Goal: Transaction & Acquisition: Purchase product/service

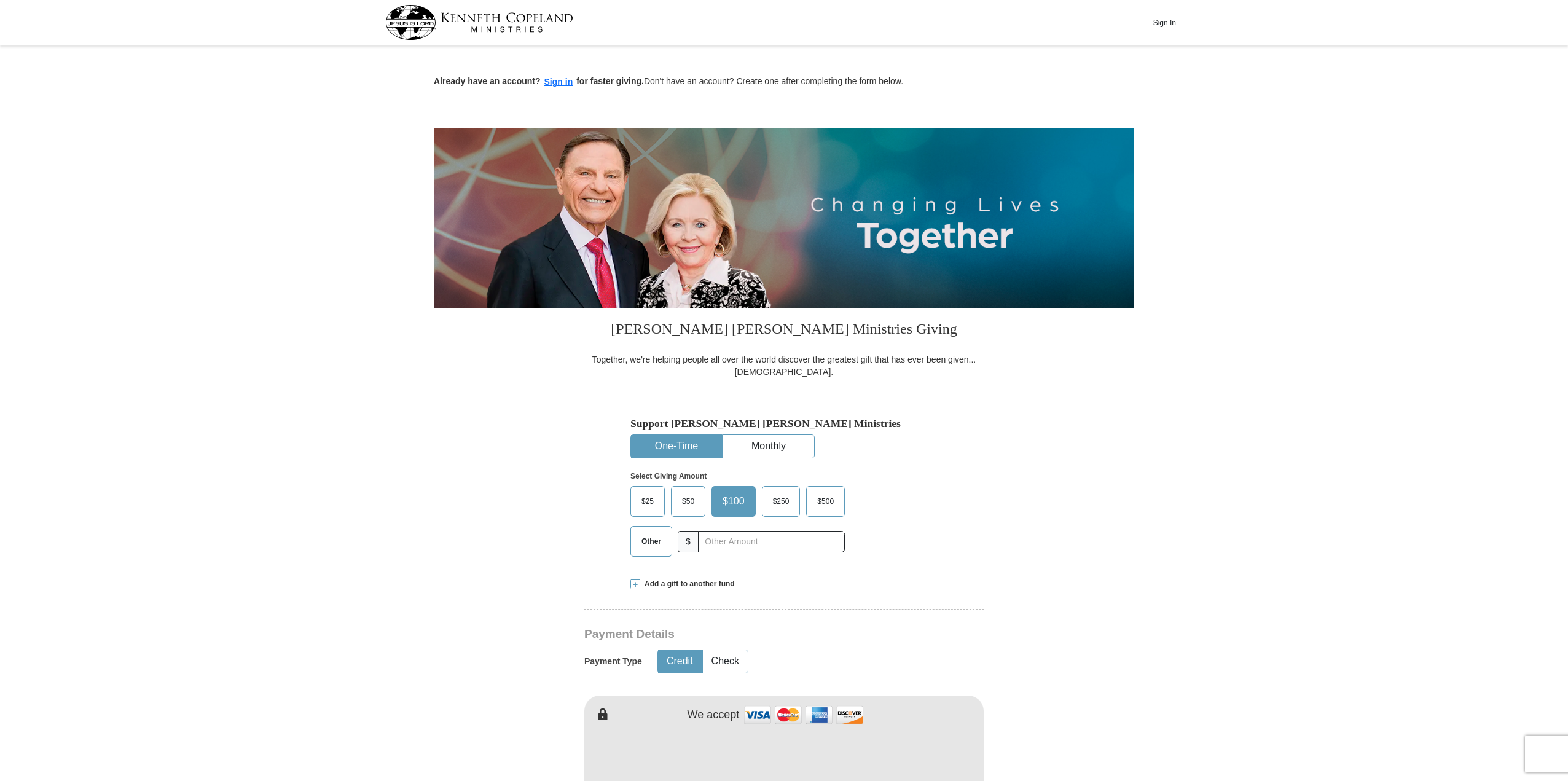
click at [690, 500] on span "$50" at bounding box center [688, 501] width 25 height 18
click at [684, 497] on span "$50" at bounding box center [688, 501] width 25 height 18
click at [0, 0] on input "$50" at bounding box center [0, 0] width 0 height 0
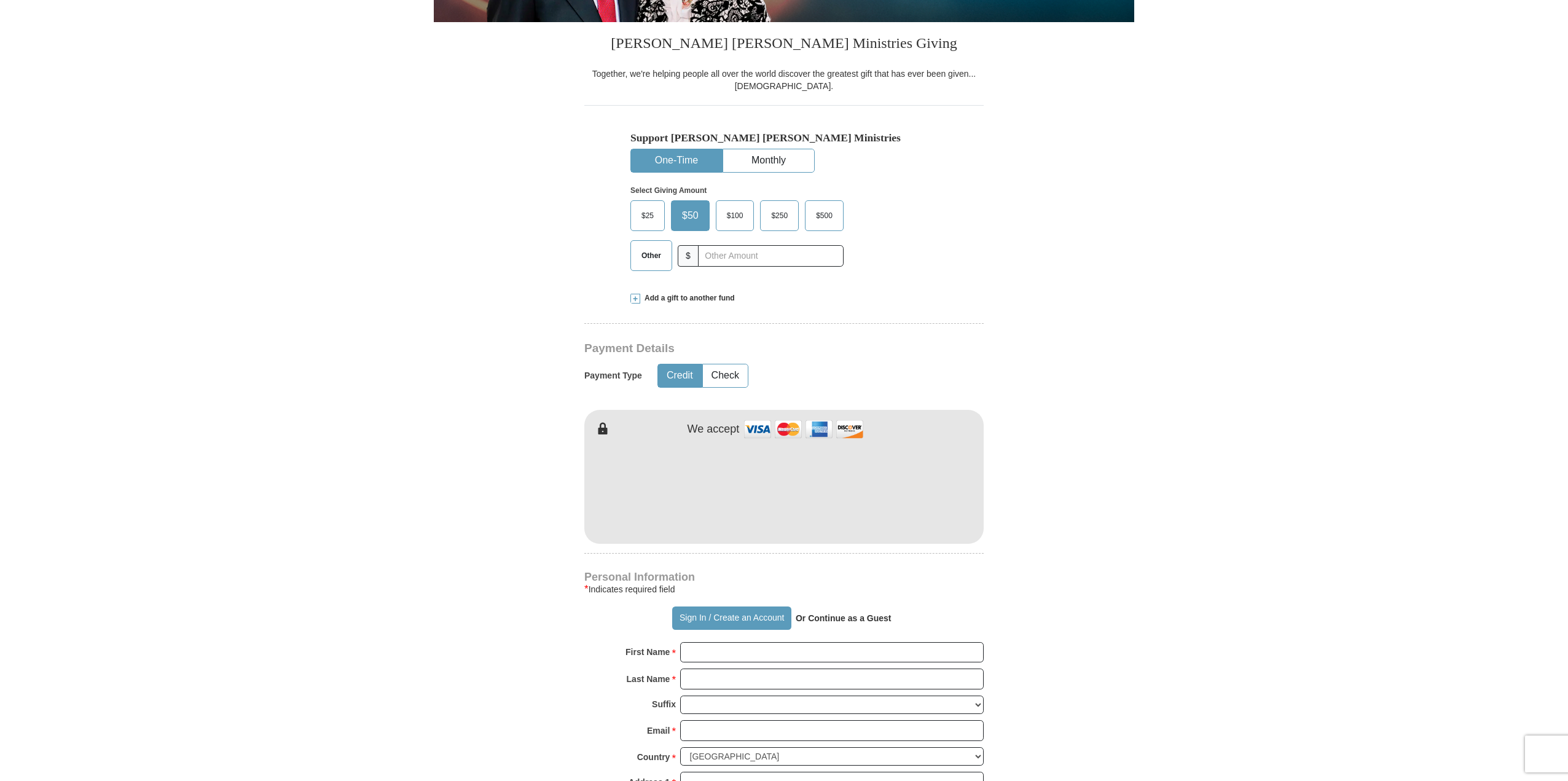
scroll to position [308, 0]
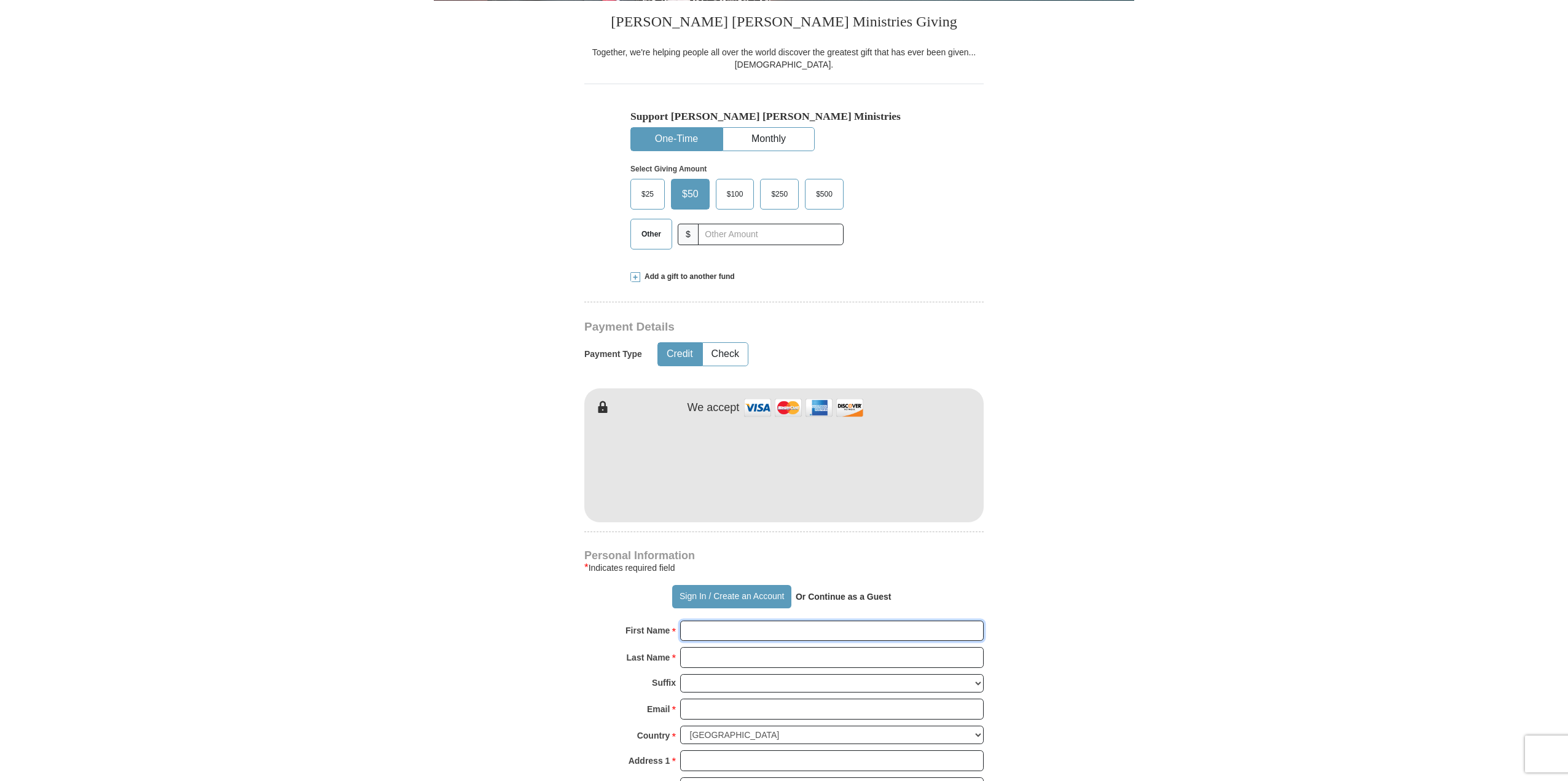
type input "[PERSON_NAME]"
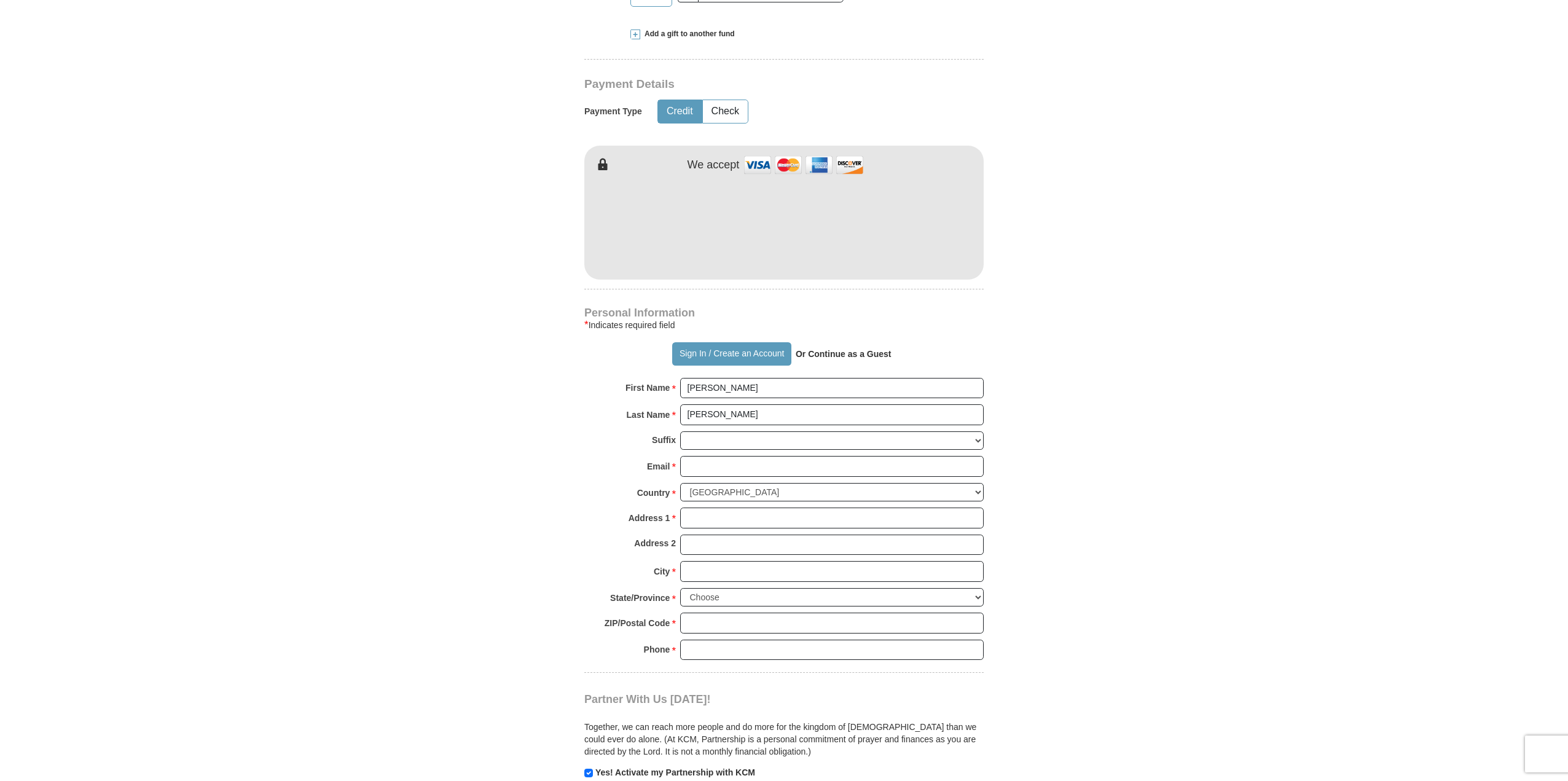
scroll to position [553, 0]
click at [719, 435] on select "[PERSON_NAME] I II III IV V VI" at bounding box center [832, 438] width 303 height 19
select select "Jr"
click at [680, 428] on select "[PERSON_NAME] I II III IV V VI" at bounding box center [832, 438] width 303 height 19
click at [730, 515] on input "Address 1 *" at bounding box center [832, 515] width 303 height 21
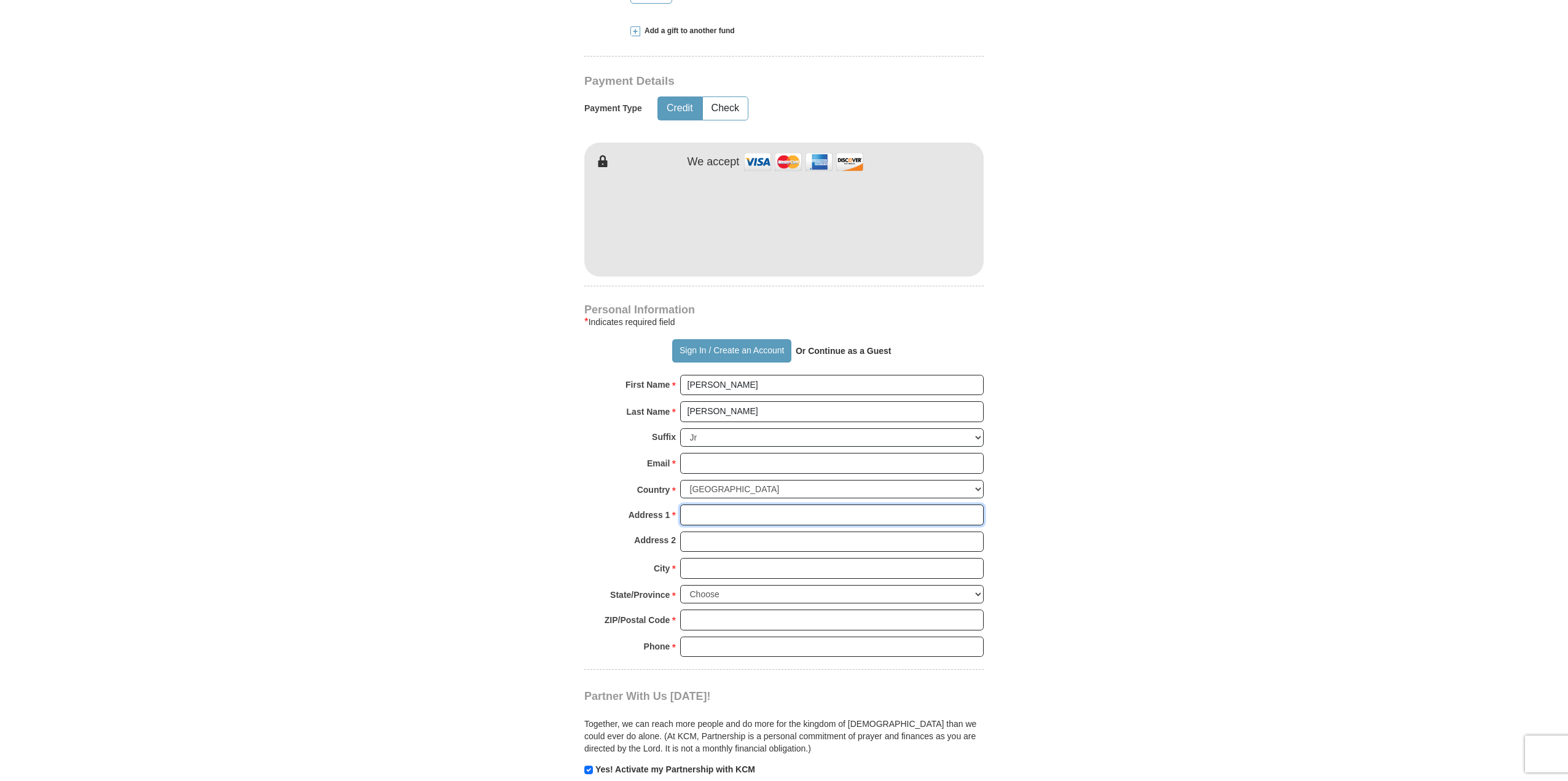
type input "[STREET_ADDRESS][PERSON_NAME]"
type input "[EMAIL_ADDRESS][PERSON_NAME][DOMAIN_NAME]"
type input "[GEOGRAPHIC_DATA]"
select select "VA"
type input "23228"
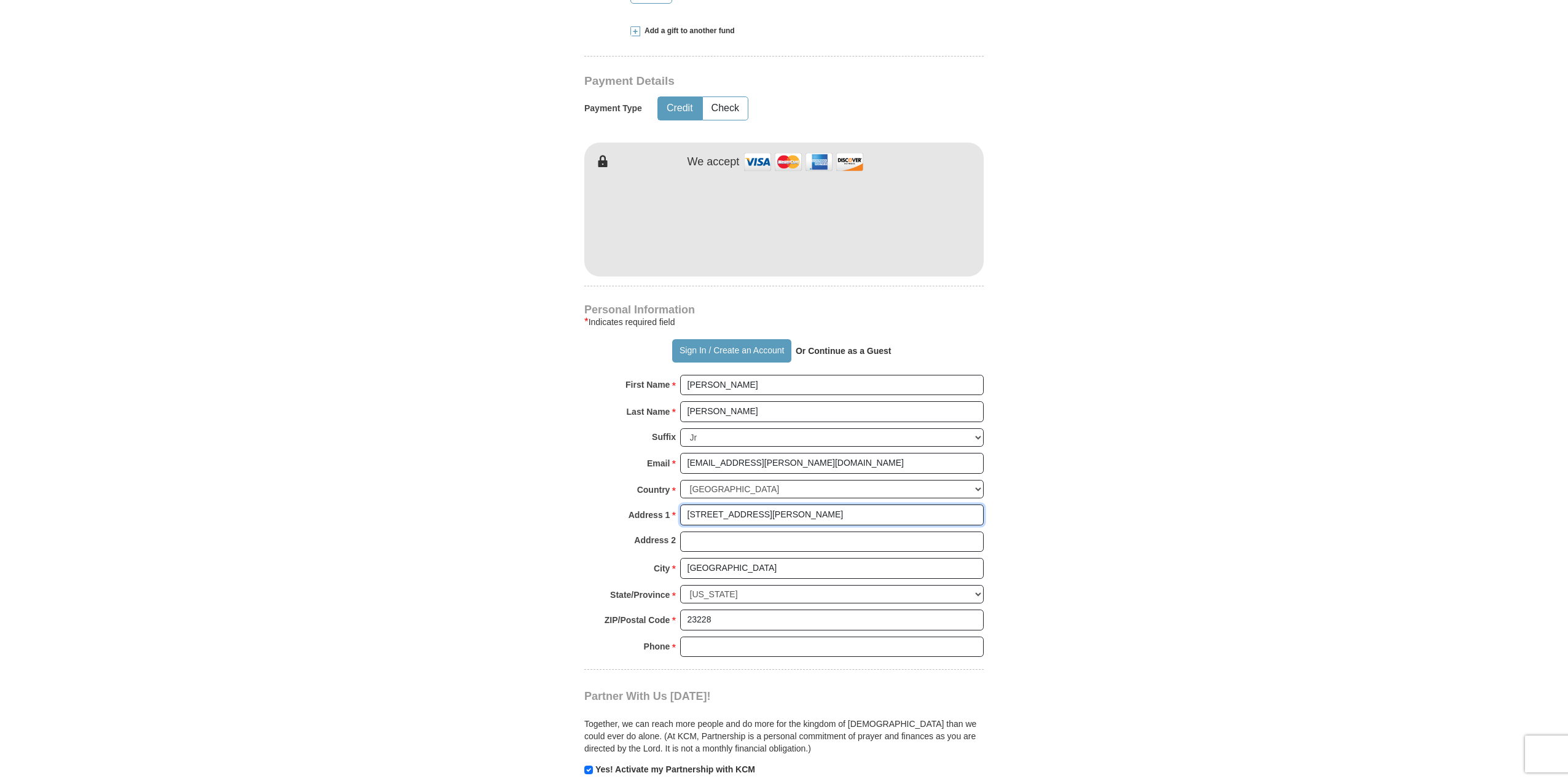
drag, startPoint x: 798, startPoint y: 516, endPoint x: 770, endPoint y: 516, distance: 28.0
click at [770, 516] on input "[STREET_ADDRESS][PERSON_NAME]" at bounding box center [832, 515] width 303 height 21
type input "[STREET_ADDRESS][PERSON_NAME]"
drag, startPoint x: 706, startPoint y: 549, endPoint x: 708, endPoint y: 543, distance: 6.3
click at [706, 549] on input "Address 2" at bounding box center [832, 542] width 303 height 21
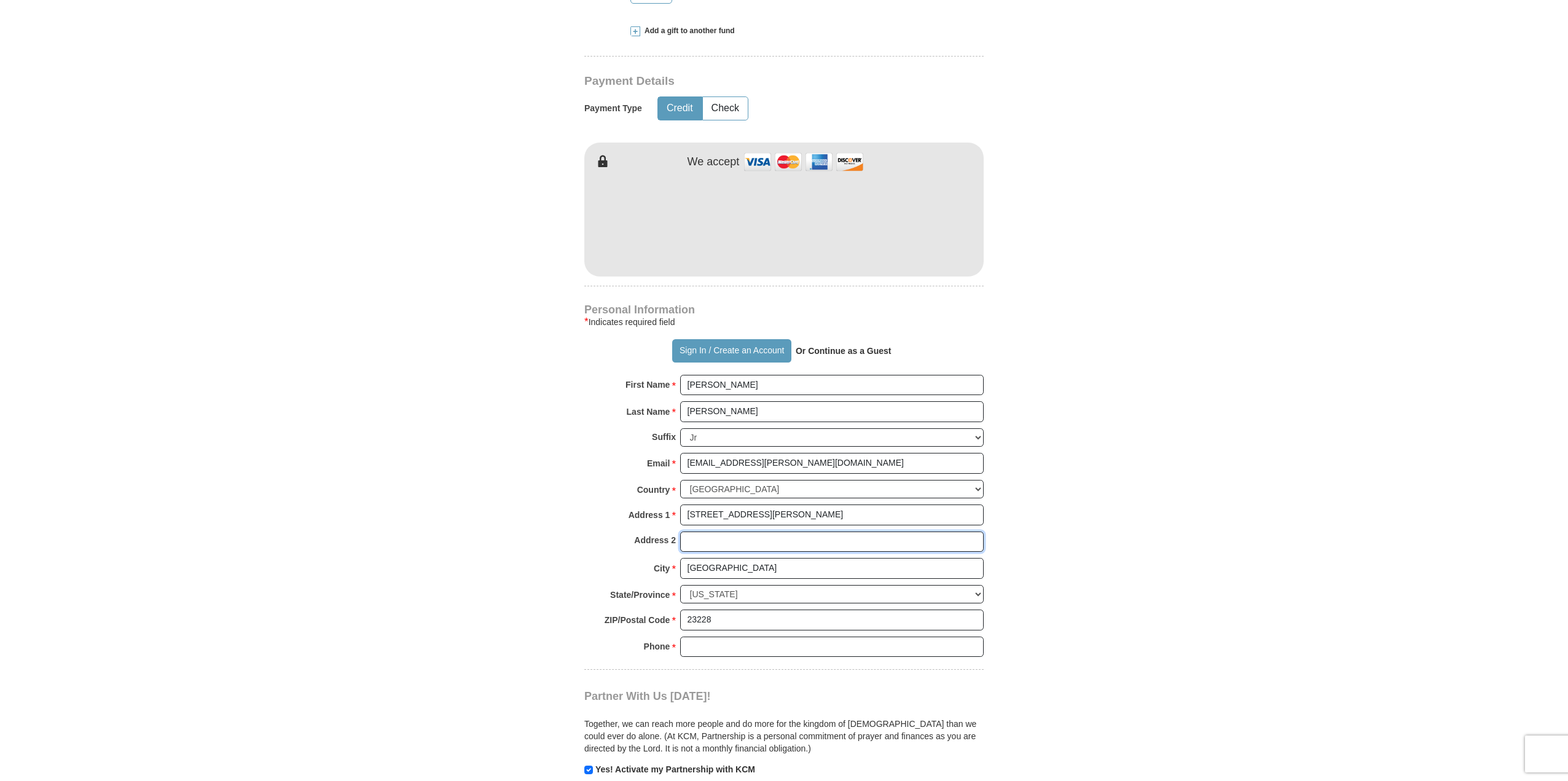
paste input "#3158"
type input "#3158"
click at [1091, 594] on form "Already have an account? Sign in for faster giving. Don't have an account? Crea…" at bounding box center [784, 249] width 701 height 1508
click at [740, 643] on input "Phone * *" at bounding box center [832, 648] width 303 height 21
type input "7048040363"
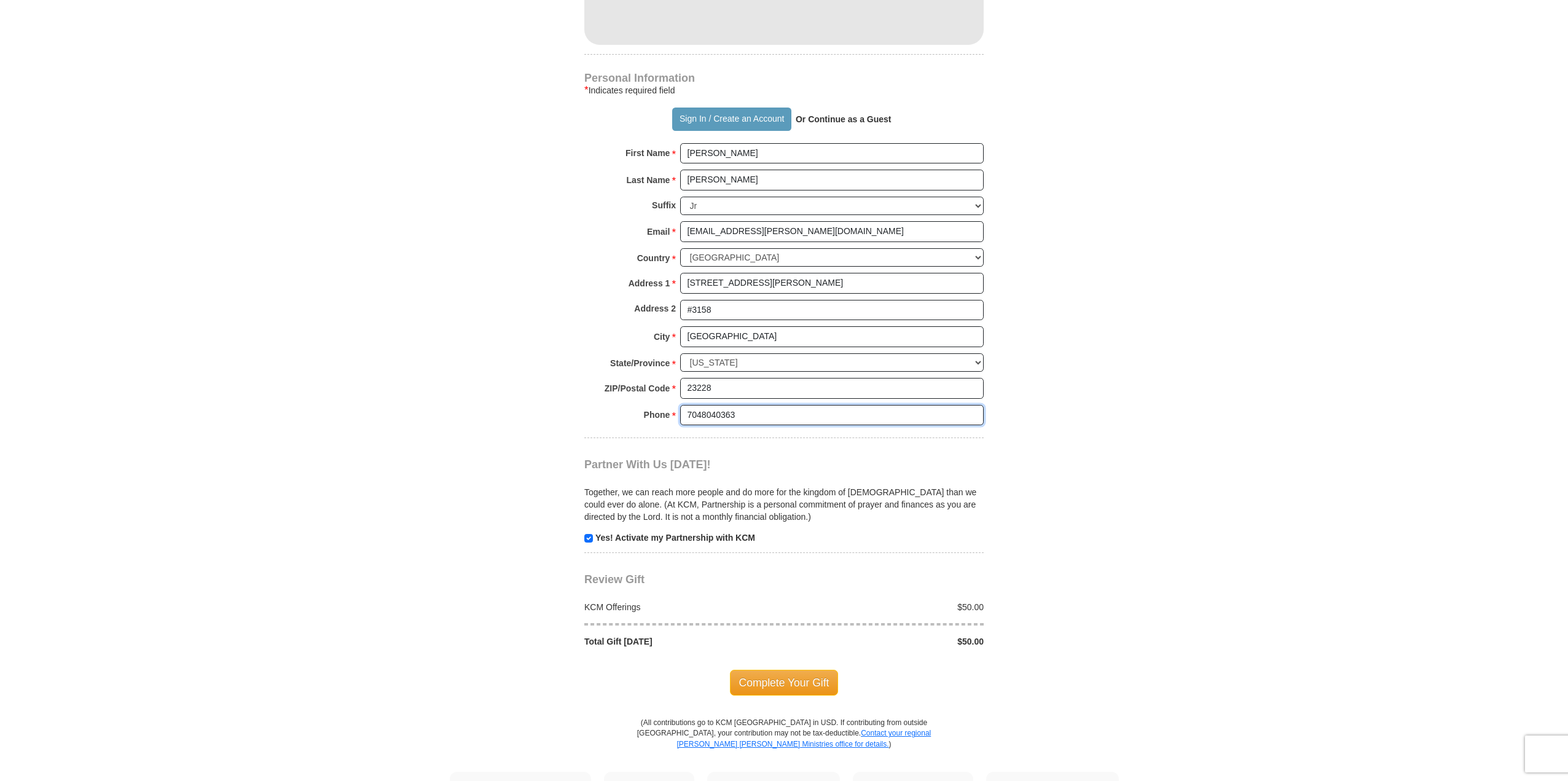
scroll to position [799, 0]
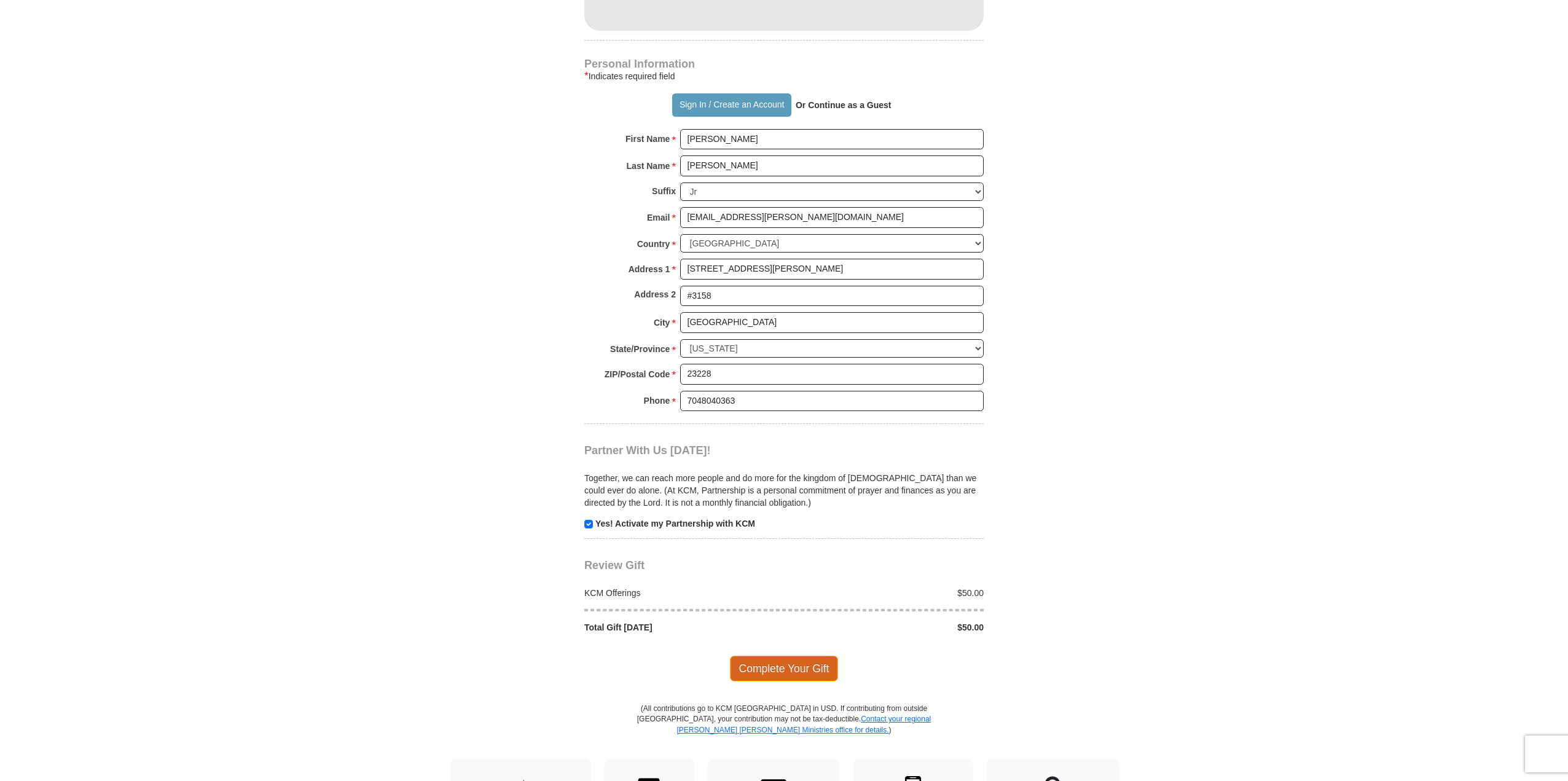
click at [770, 664] on span "Complete Your Gift" at bounding box center [784, 669] width 109 height 26
